Goal: Transaction & Acquisition: Obtain resource

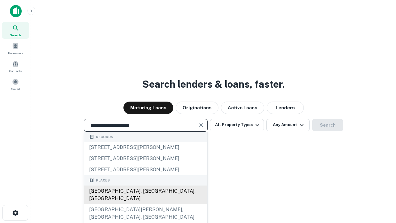
click at [145, 204] on div "Santa Monica, CA, USA" at bounding box center [145, 194] width 123 height 19
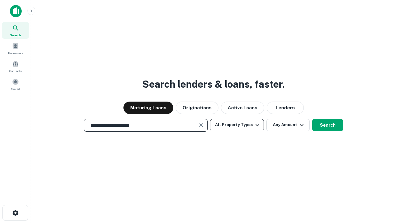
type input "**********"
click at [237, 125] on button "All Property Types" at bounding box center [237, 125] width 54 height 12
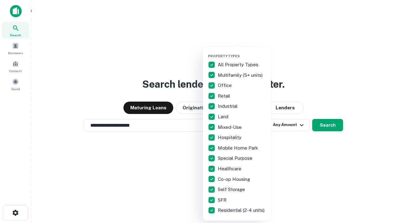
click at [242, 52] on button "button" at bounding box center [242, 52] width 68 height 0
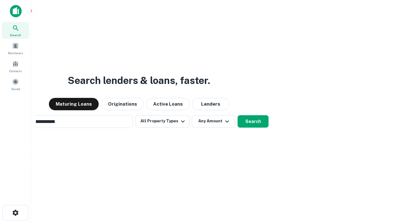
scroll to position [10, 0]
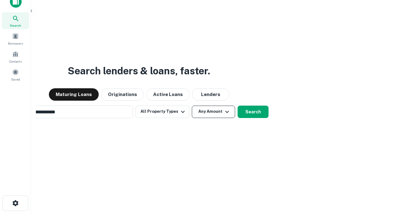
click at [192, 106] on button "Any Amount" at bounding box center [213, 112] width 43 height 12
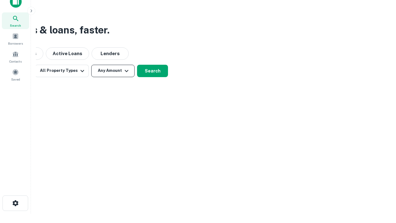
scroll to position [10, 0]
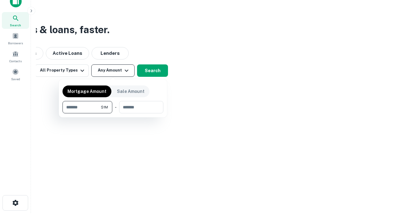
type input "*******"
click at [113, 113] on button "button" at bounding box center [113, 113] width 101 height 0
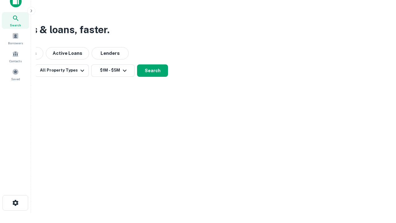
scroll to position [4, 114]
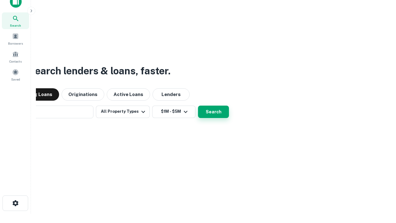
click at [198, 106] on button "Search" at bounding box center [213, 112] width 31 height 12
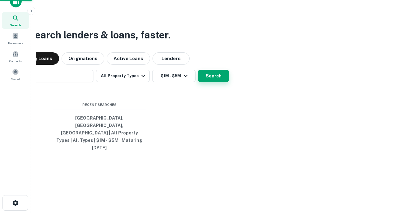
scroll to position [16, 175]
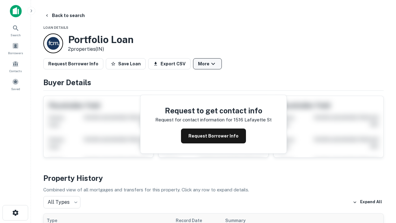
click at [207, 64] on button "More" at bounding box center [207, 63] width 29 height 11
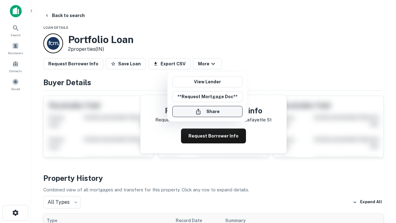
click at [207, 111] on button "Share" at bounding box center [207, 111] width 70 height 11
